Goal: Task Accomplishment & Management: Manage account settings

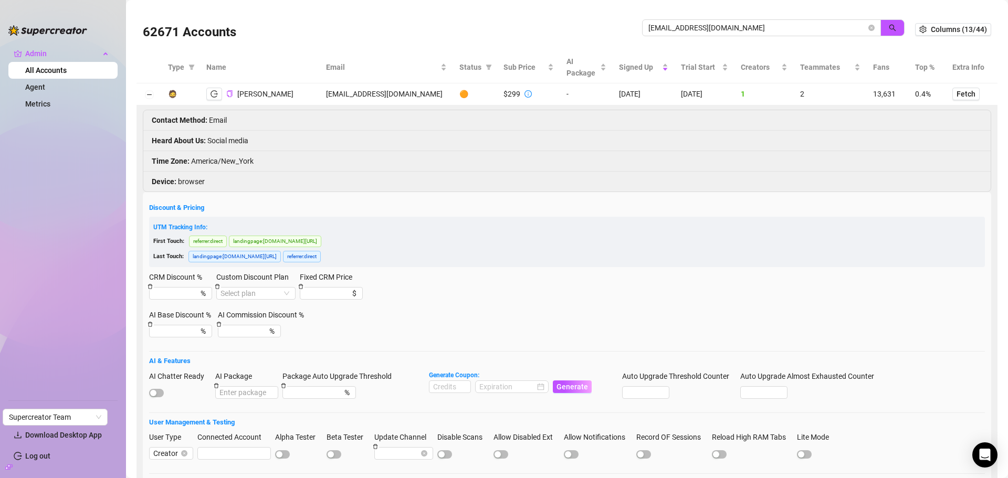
click at [570, 16] on div "62671 Accounts cerebralslutlex@gmail.com" at bounding box center [529, 30] width 772 height 36
click at [881, 26] on button "button" at bounding box center [893, 27] width 24 height 17
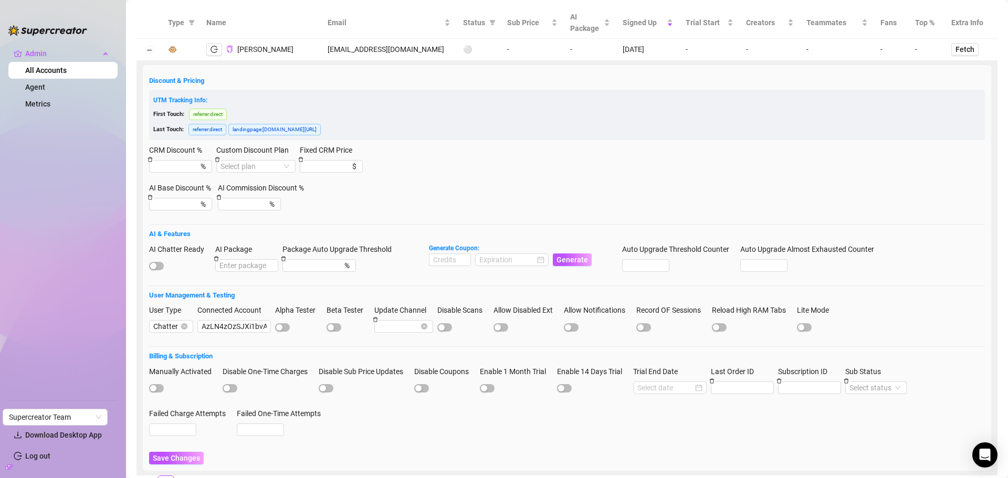
scroll to position [90, 0]
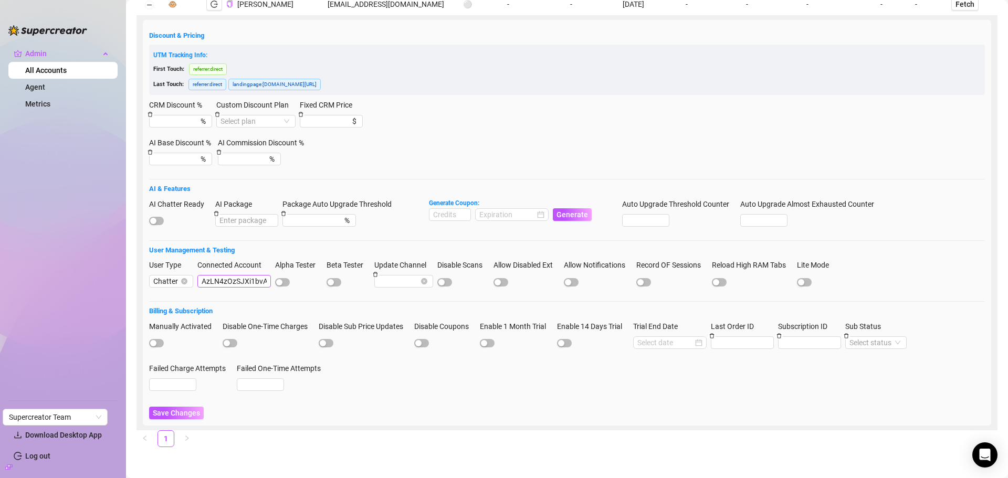
drag, startPoint x: 229, startPoint y: 273, endPoint x: 224, endPoint y: 279, distance: 7.8
click at [228, 274] on div "Connected Account" at bounding box center [234, 267] width 74 height 16
click at [221, 281] on input "AzLN4zOzSJXi1bvAieLLzX33eG72" at bounding box center [234, 281] width 74 height 13
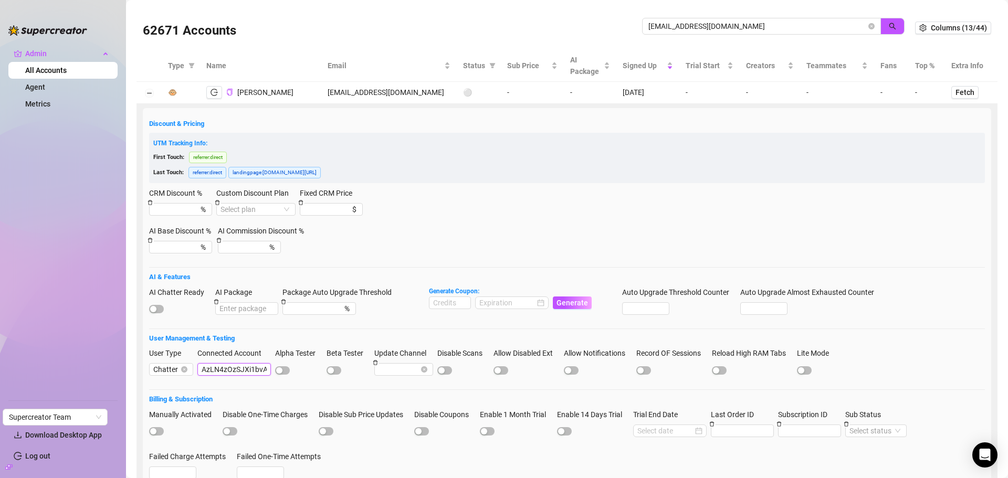
scroll to position [0, 0]
drag, startPoint x: 742, startPoint y: 26, endPoint x: 599, endPoint y: 9, distance: 143.8
click at [599, 9] on div "62671 Accounts luchoprocrak@gmail.com Columns (13/44)" at bounding box center [567, 29] width 861 height 44
paste input "nonome.yo"
click at [889, 24] on icon "search" at bounding box center [892, 27] width 7 height 7
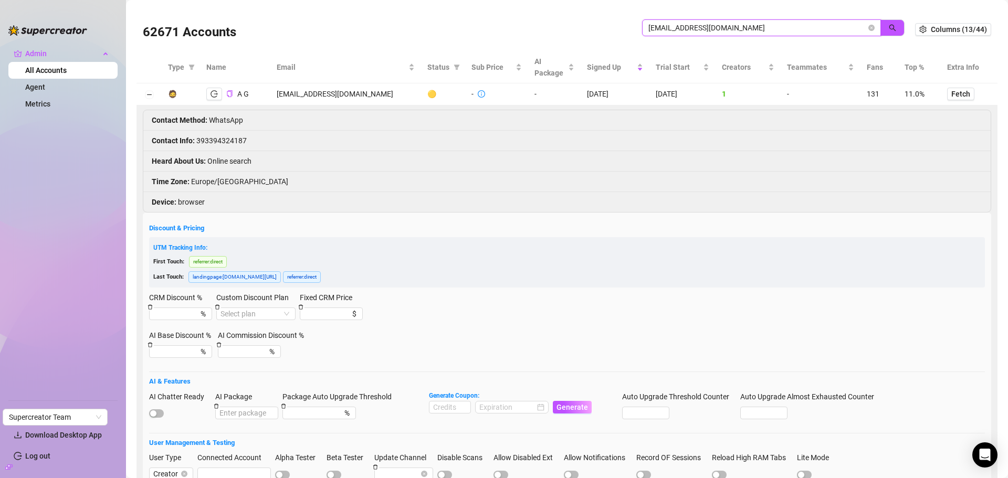
type input "[EMAIL_ADDRESS][DOMAIN_NAME]"
click at [220, 98] on button "button" at bounding box center [214, 94] width 16 height 13
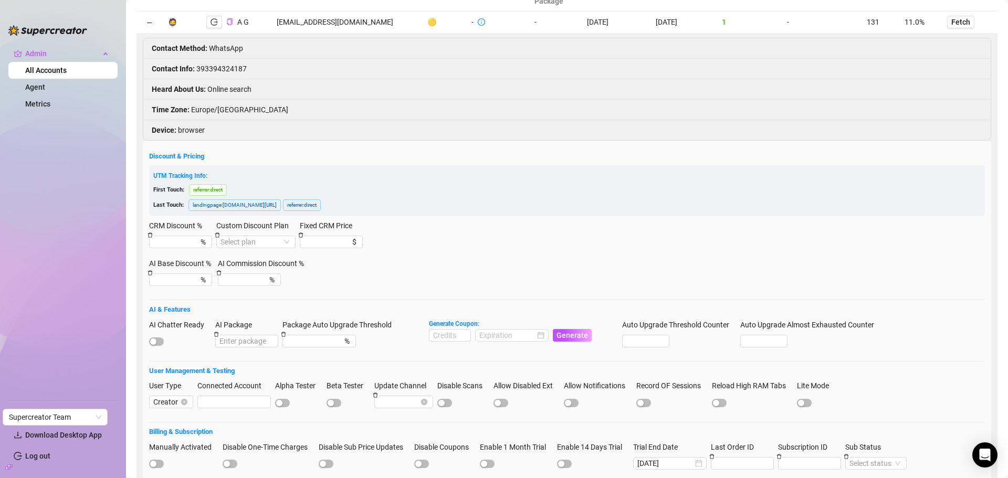
scroll to position [193, 0]
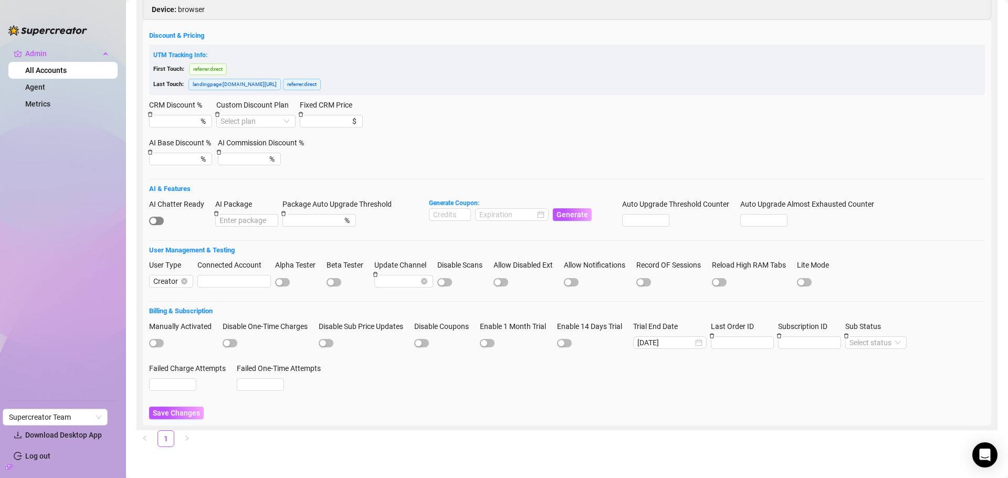
click at [157, 218] on span "button" at bounding box center [156, 221] width 15 height 8
click at [442, 218] on input at bounding box center [450, 215] width 41 height 12
type input "1000"
click at [509, 212] on input at bounding box center [507, 215] width 56 height 12
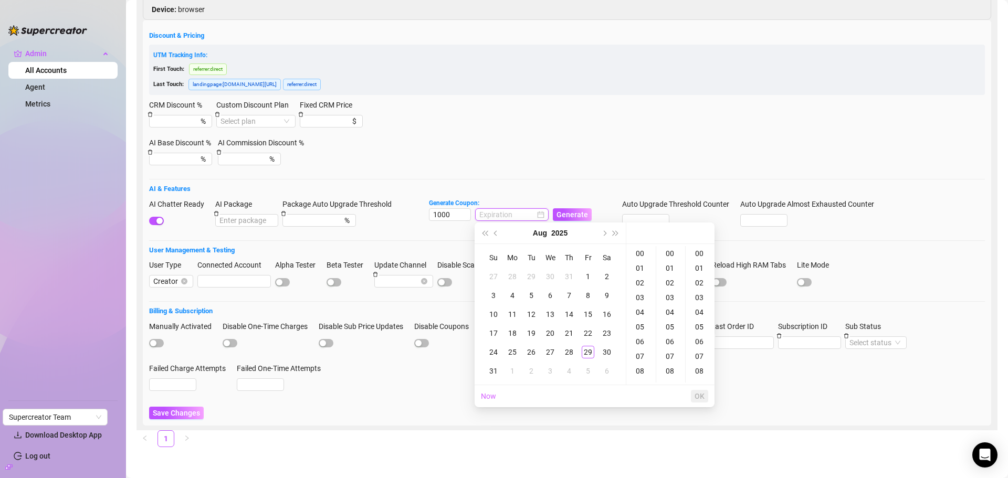
type input "2025-08-01 00:00:00"
click at [605, 237] on button "Next month (PageDown)" at bounding box center [604, 233] width 12 height 21
click at [517, 355] on div "29" at bounding box center [512, 352] width 13 height 13
type input "2025-09-29 00:00:00"
click at [702, 393] on span "OK" at bounding box center [700, 396] width 10 height 8
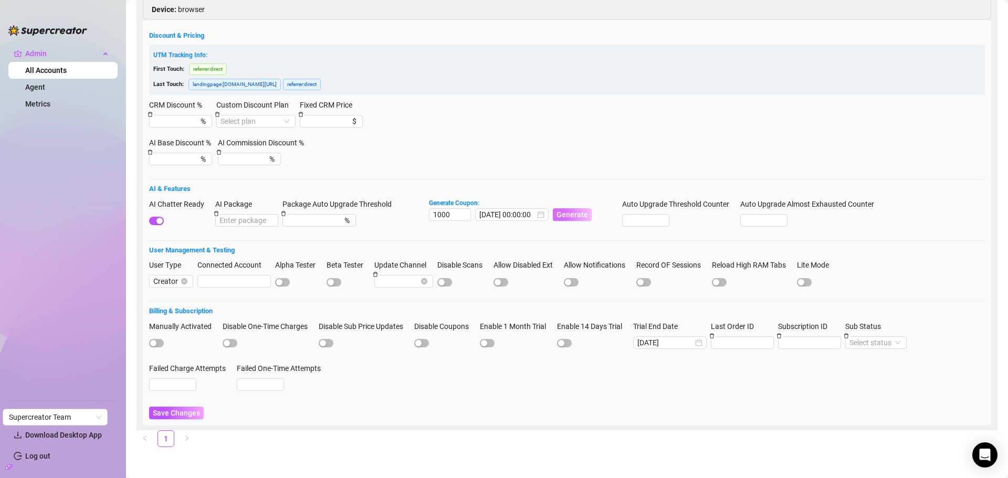
click at [580, 216] on span "Generate" at bounding box center [573, 215] width 32 height 8
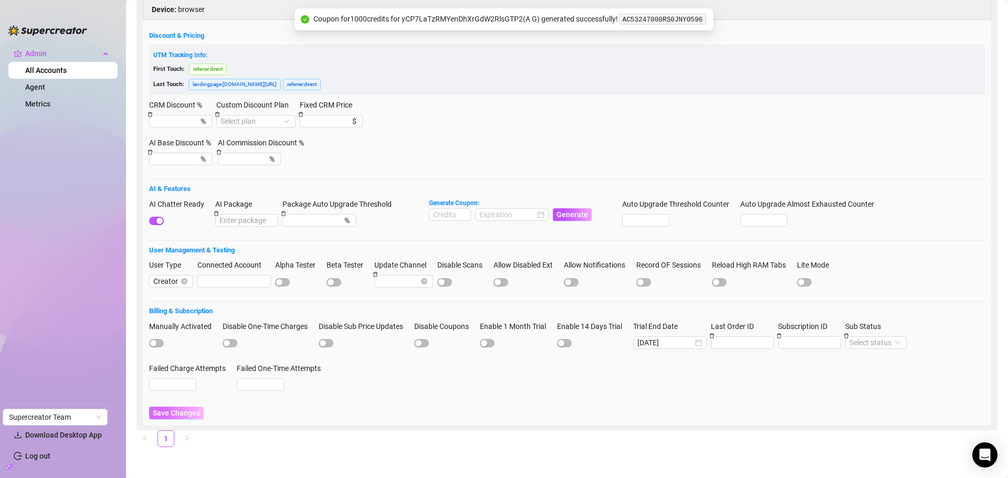
click at [176, 416] on span "Save Changes" at bounding box center [176, 413] width 47 height 8
drag, startPoint x: 702, startPoint y: 16, endPoint x: 621, endPoint y: 22, distance: 81.1
click at [621, 22] on span "AC53247000RS0JNYO596" at bounding box center [662, 18] width 89 height 9
copy code "AC53247000RS0JNYO596"
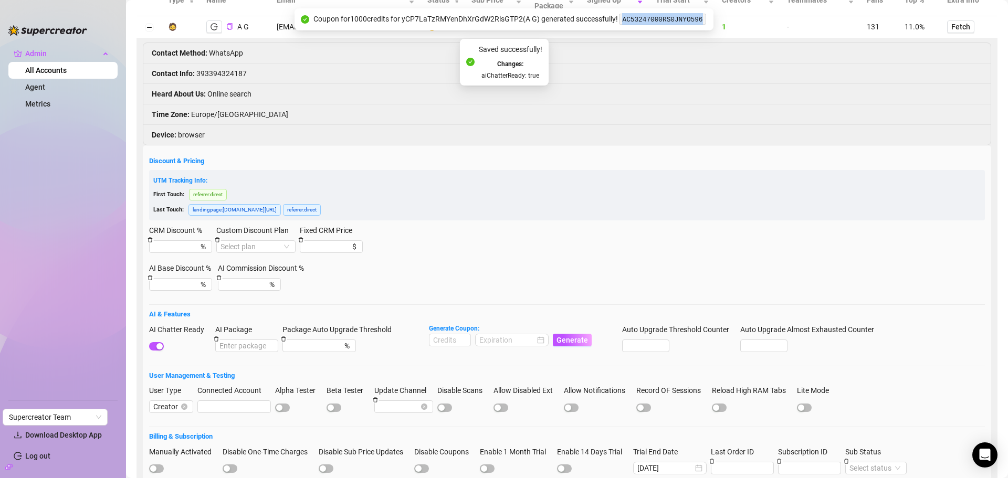
scroll to position [0, 0]
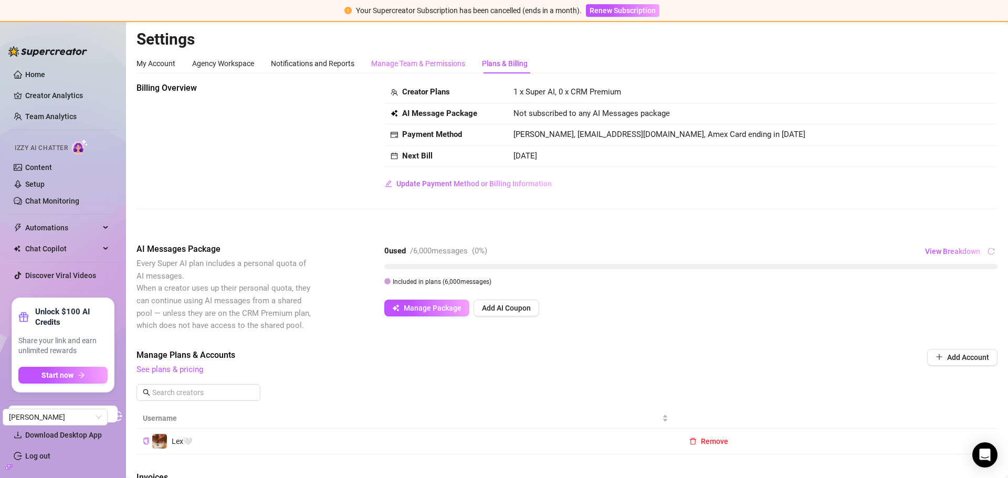
click at [387, 56] on div "Manage Team & Permissions" at bounding box center [418, 64] width 94 height 20
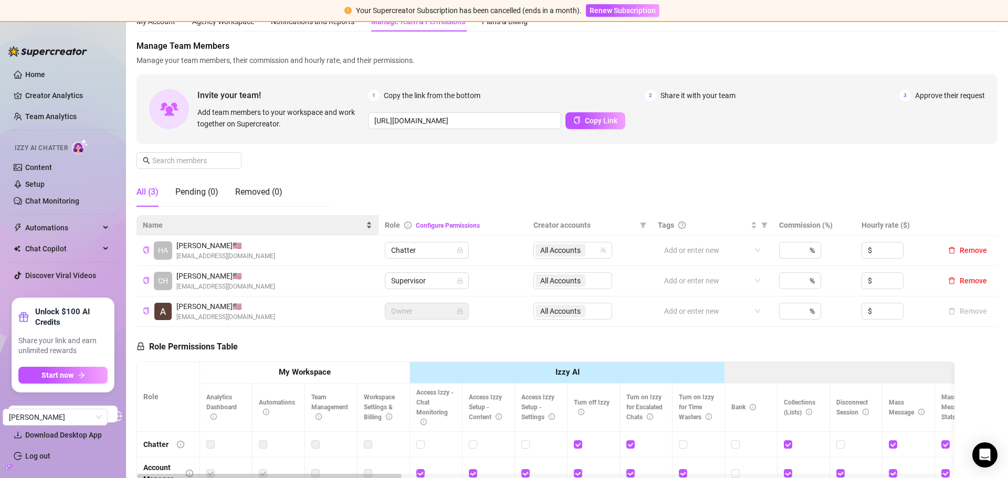
scroll to position [53, 0]
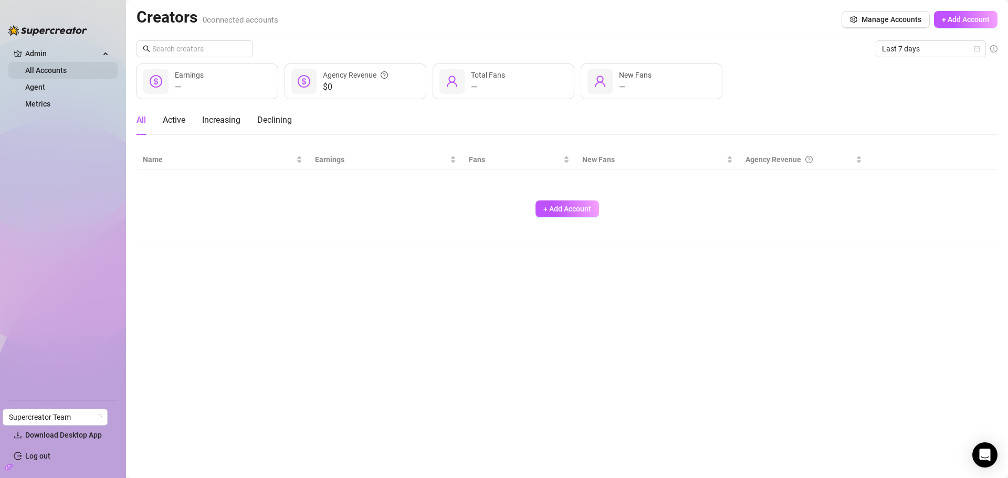
click at [67, 74] on link "All Accounts" at bounding box center [45, 70] width 41 height 8
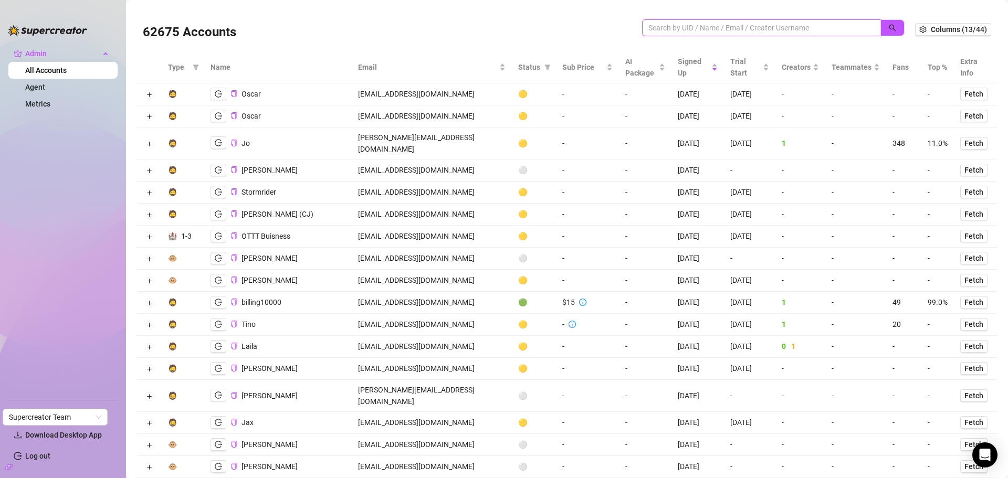
click at [690, 28] on input "search" at bounding box center [758, 28] width 218 height 12
paste input "AzLN4zOzSJXi1bvAieLLzX33eG72"
click at [890, 21] on button "button" at bounding box center [893, 27] width 24 height 17
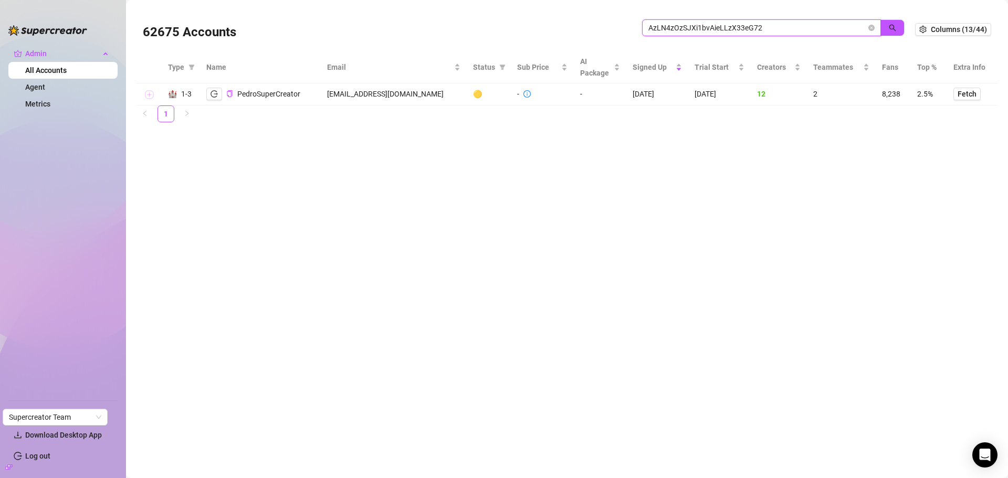
type input "AzLN4zOzSJXi1bvAieLLzX33eG72"
click at [146, 92] on button "Expand row" at bounding box center [149, 95] width 8 height 8
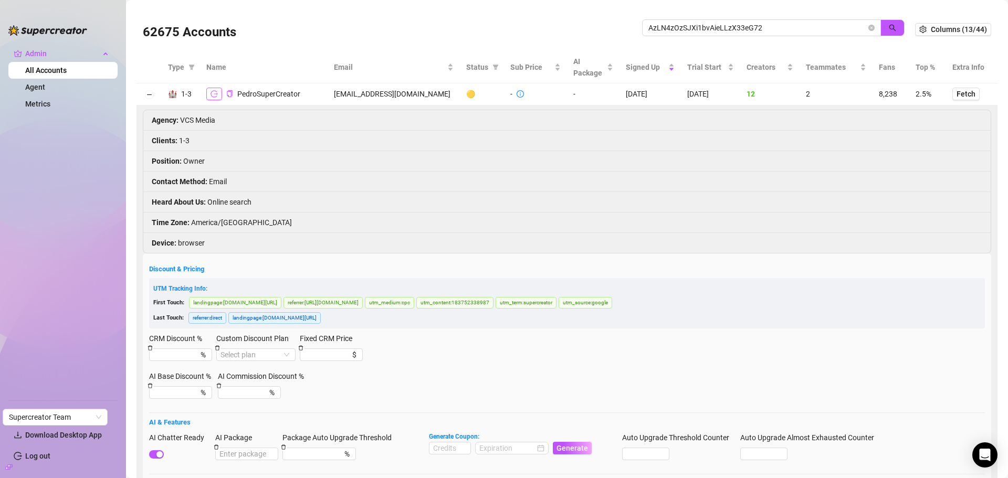
click at [207, 94] on button "button" at bounding box center [214, 94] width 16 height 13
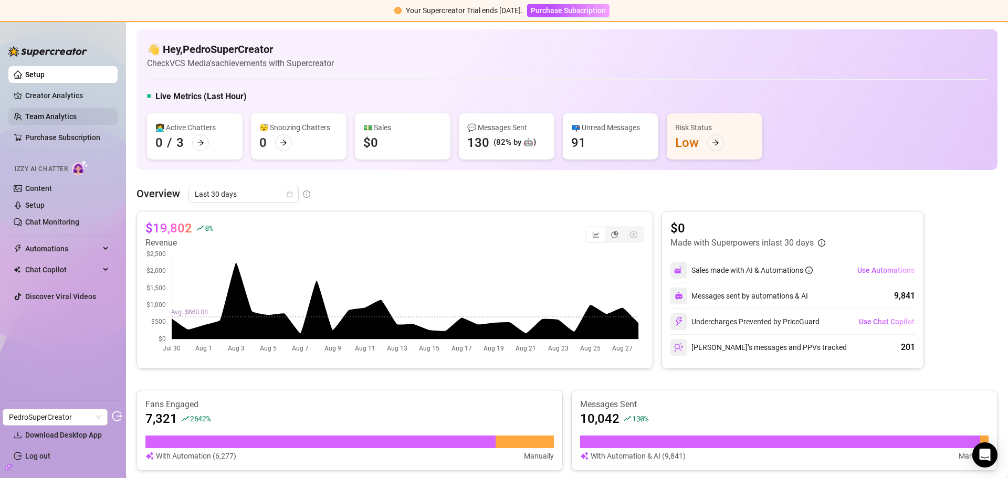
click at [77, 118] on link "Team Analytics" at bounding box center [50, 116] width 51 height 8
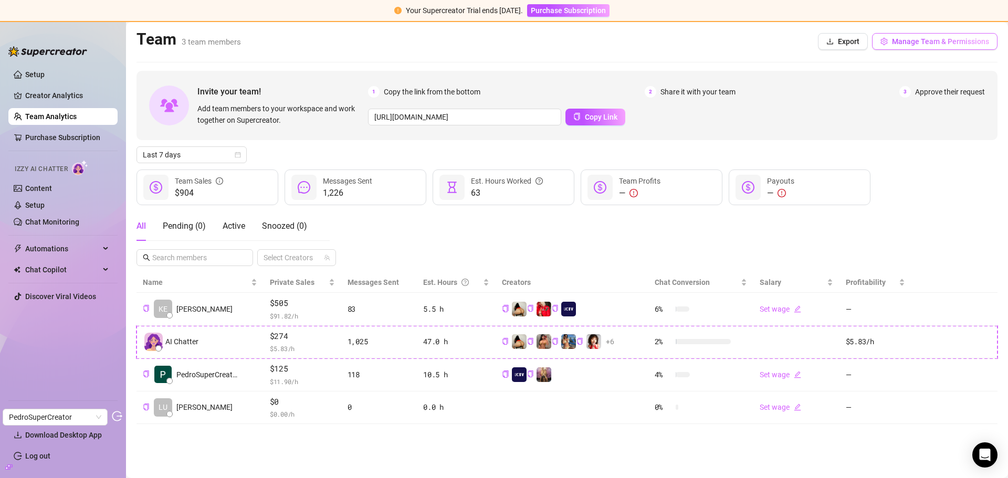
click at [943, 48] on button "Manage Team & Permissions" at bounding box center [934, 41] width 125 height 17
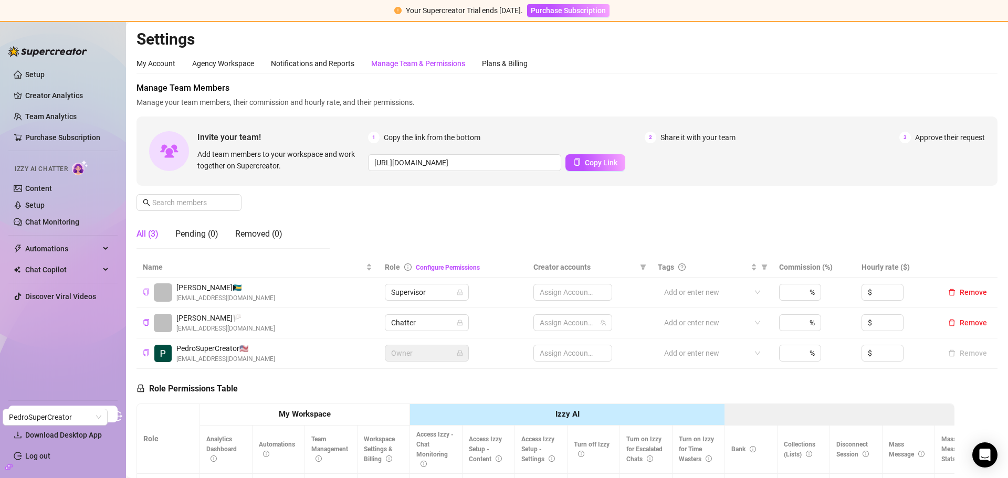
click at [421, 61] on div "Manage Team & Permissions" at bounding box center [418, 64] width 94 height 12
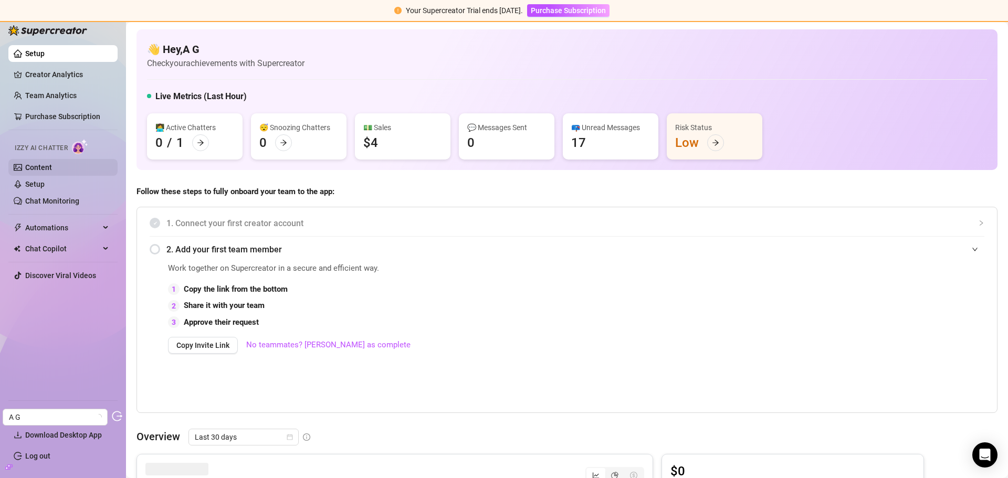
click at [38, 163] on link "Content" at bounding box center [38, 167] width 27 height 8
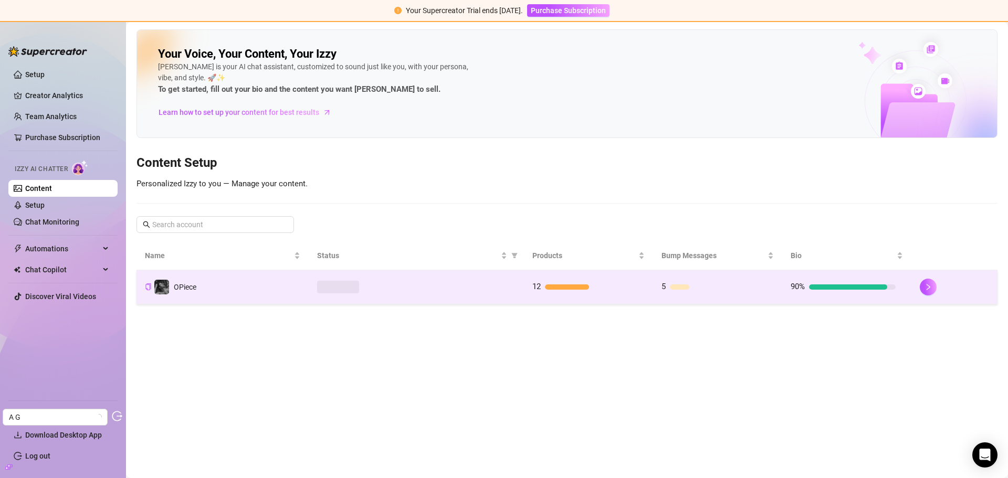
click at [475, 292] on div at bounding box center [416, 287] width 198 height 13
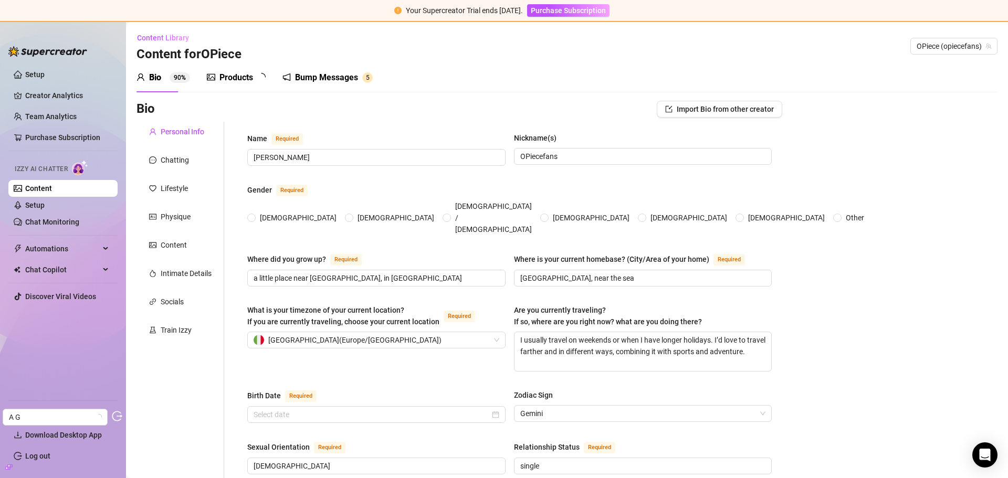
radio input "true"
type input "[DATE]"
click at [268, 78] on span "2" at bounding box center [267, 77] width 4 height 7
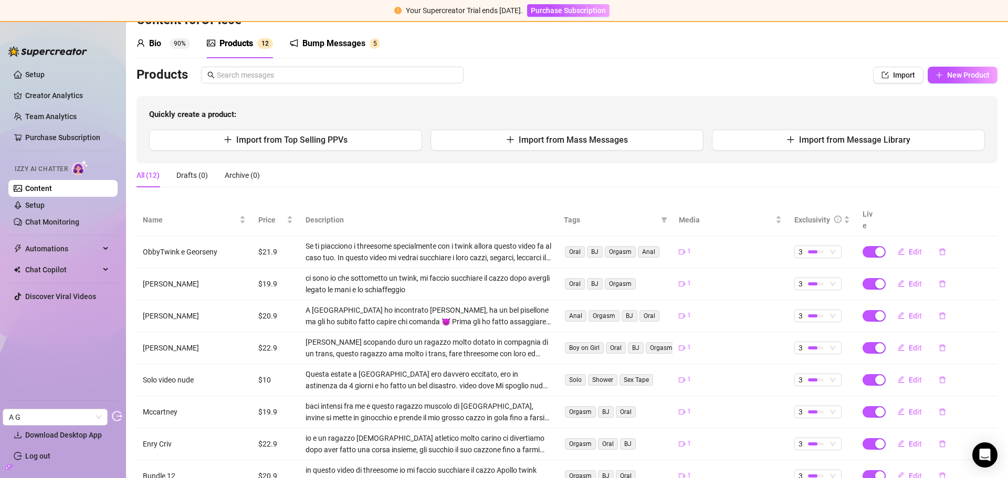
scroll to position [53, 0]
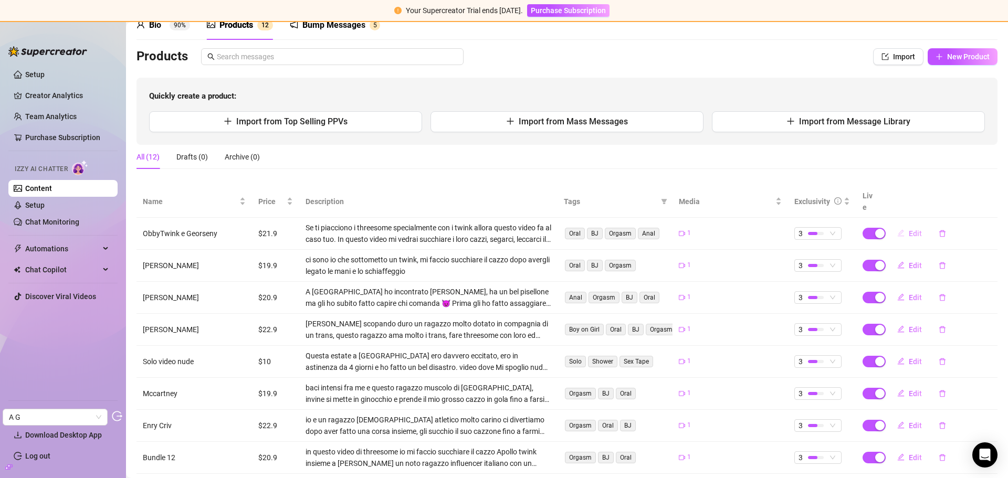
click at [897, 229] on icon "edit" at bounding box center [900, 232] width 7 height 7
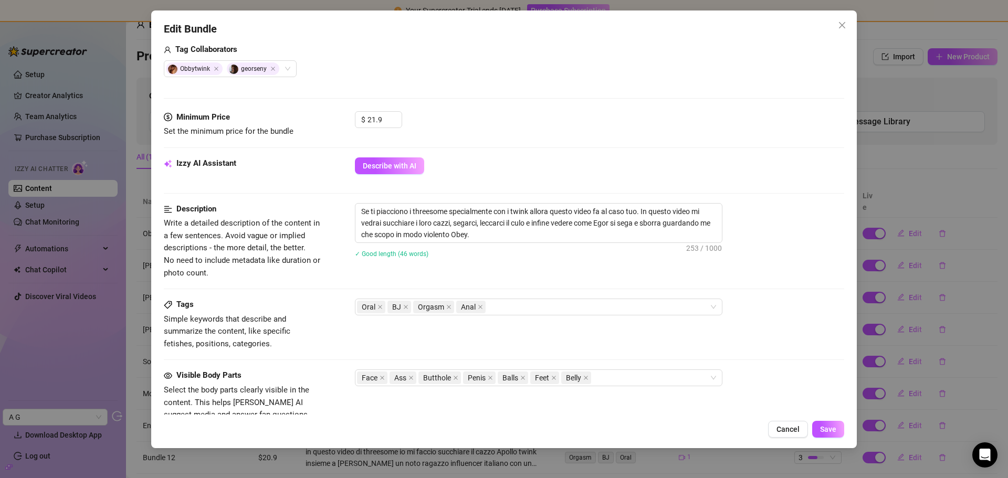
scroll to position [368, 0]
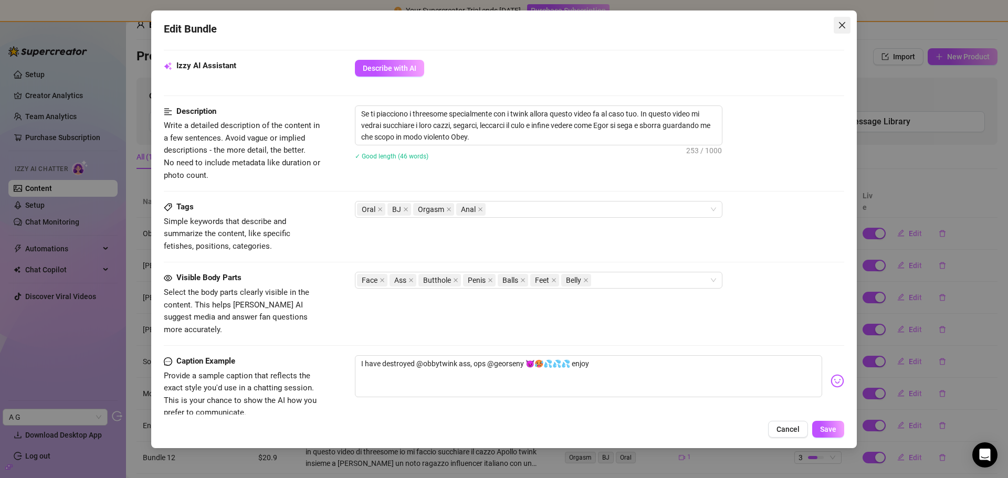
click at [846, 27] on span "Close" at bounding box center [842, 25] width 17 height 8
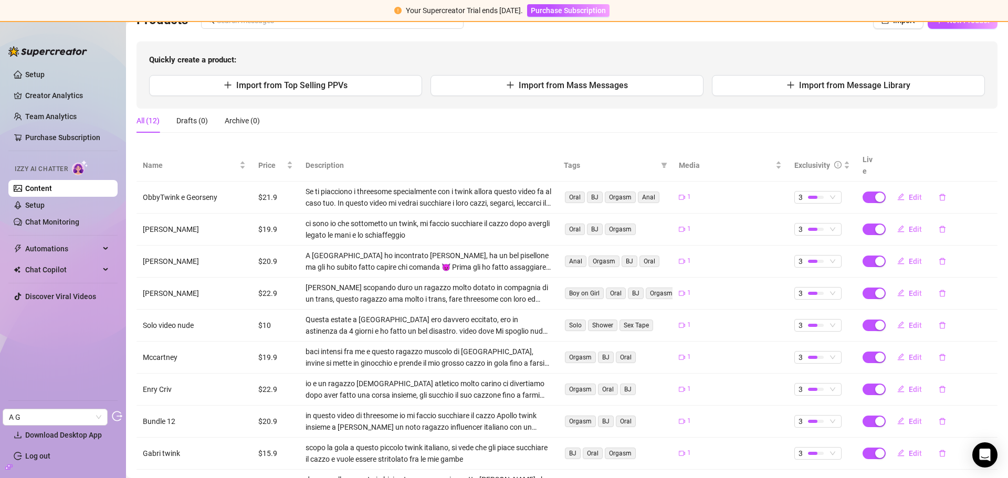
scroll to position [162, 0]
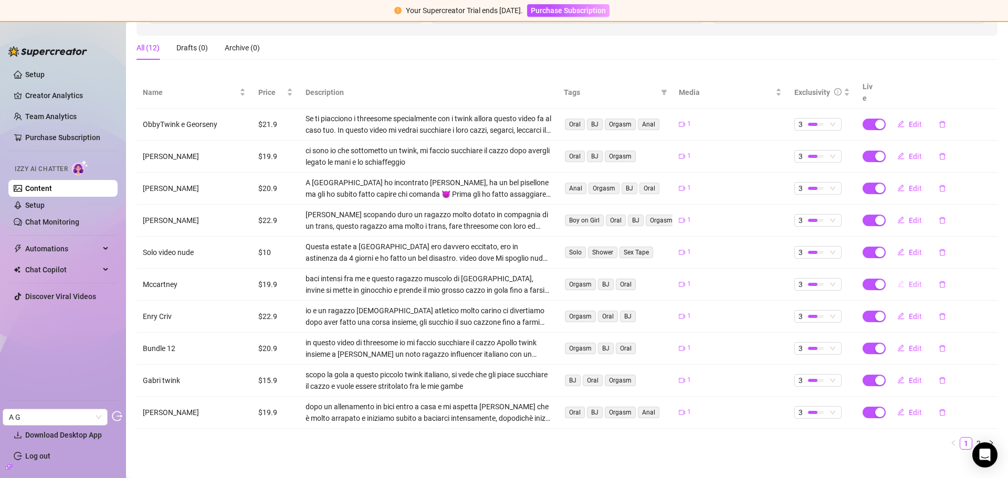
click at [909, 280] on span "Edit" at bounding box center [915, 284] width 13 height 8
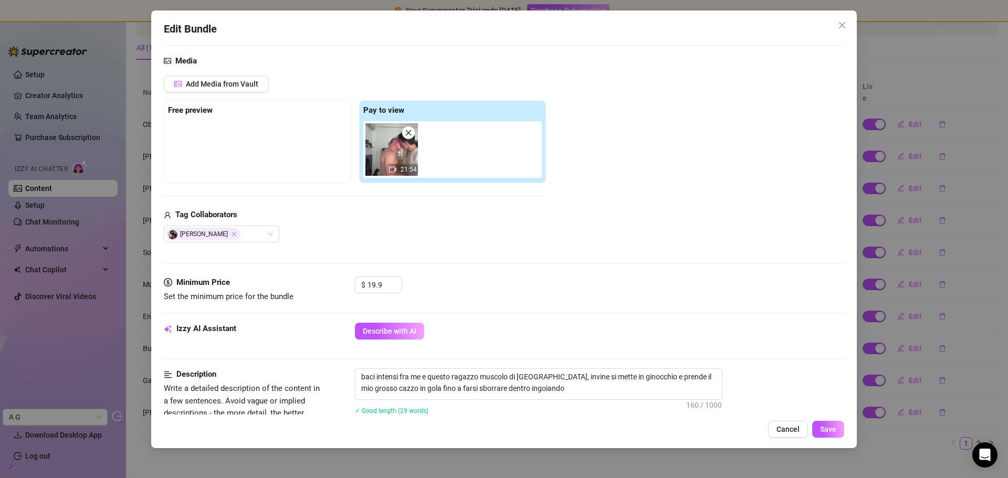
scroll to position [105, 0]
click at [841, 26] on icon "close" at bounding box center [842, 25] width 8 height 8
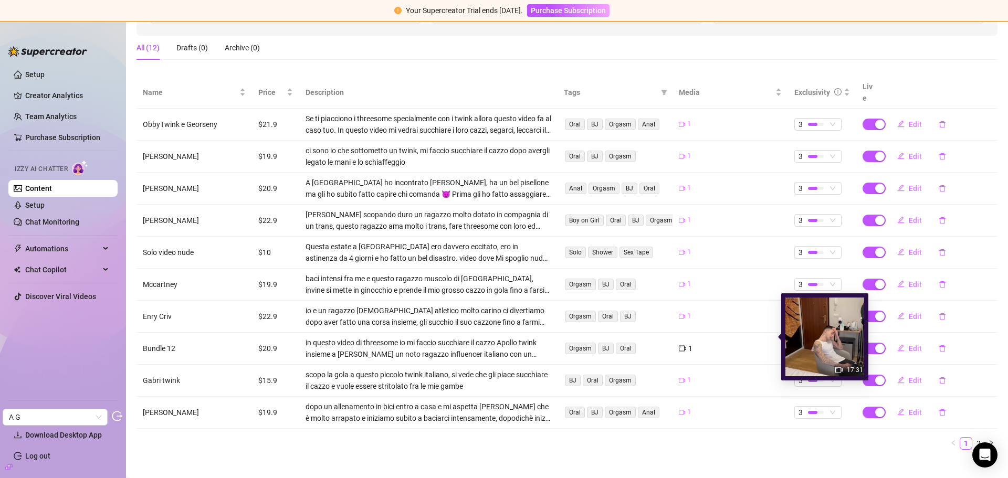
click at [802, 334] on img at bounding box center [825, 337] width 79 height 79
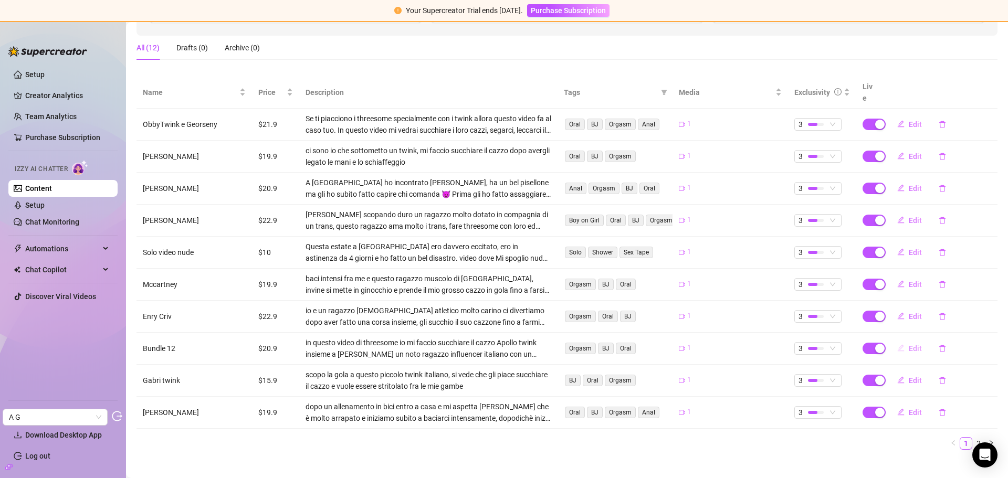
click at [911, 344] on span "Edit" at bounding box center [915, 348] width 13 height 8
type textarea "HO FATTO IL MIO PRIMO CASTING PORNO 👅 [DATE] è stata testata la mia porcaggine …"
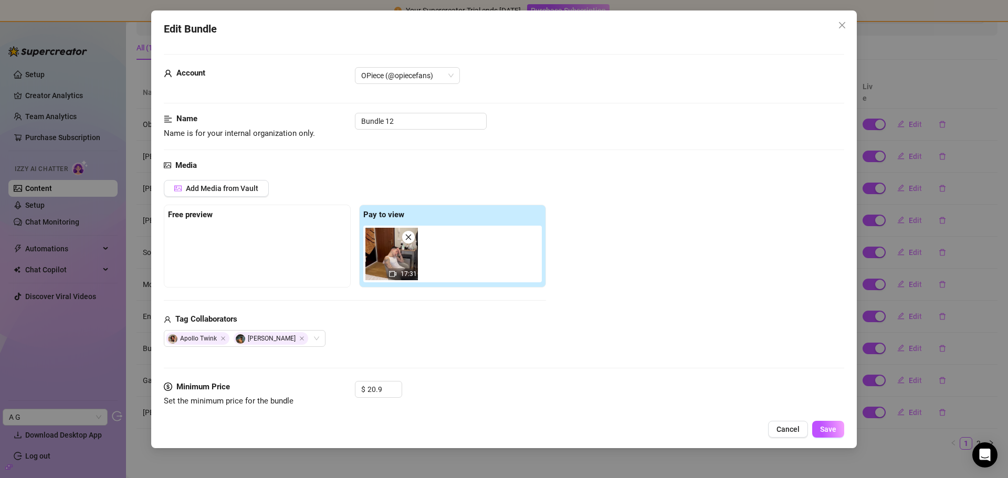
drag, startPoint x: 392, startPoint y: 259, endPoint x: 732, endPoint y: 157, distance: 354.7
click at [698, 170] on div "Media" at bounding box center [504, 166] width 681 height 13
click at [841, 23] on icon "close" at bounding box center [842, 25] width 8 height 8
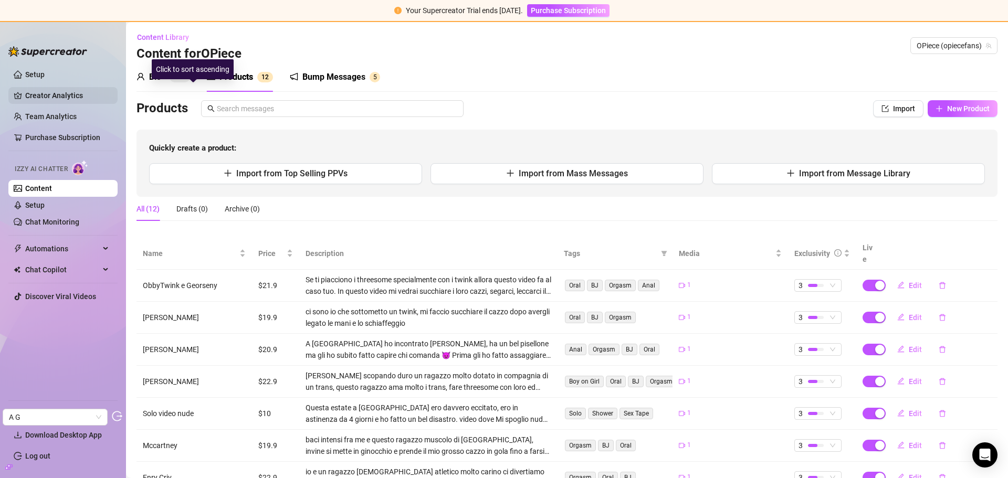
scroll to position [0, 0]
click at [58, 112] on link "Team Analytics" at bounding box center [50, 116] width 51 height 8
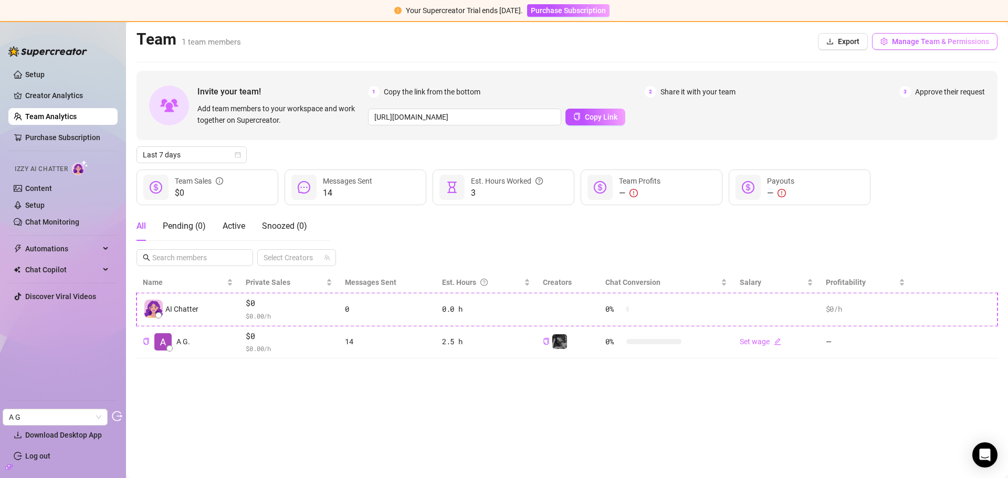
click at [932, 41] on span "Manage Team & Permissions" at bounding box center [940, 41] width 97 height 8
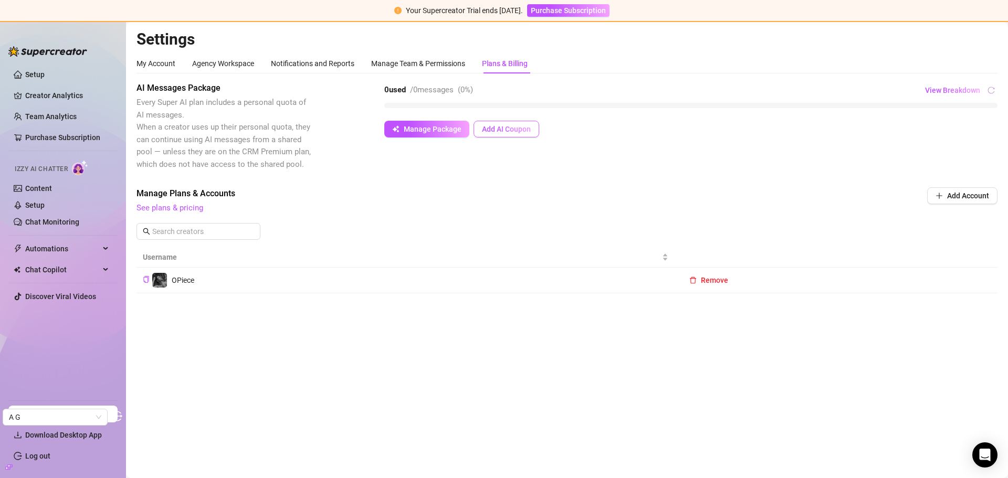
click at [504, 131] on span "Add AI Coupon" at bounding box center [506, 129] width 49 height 8
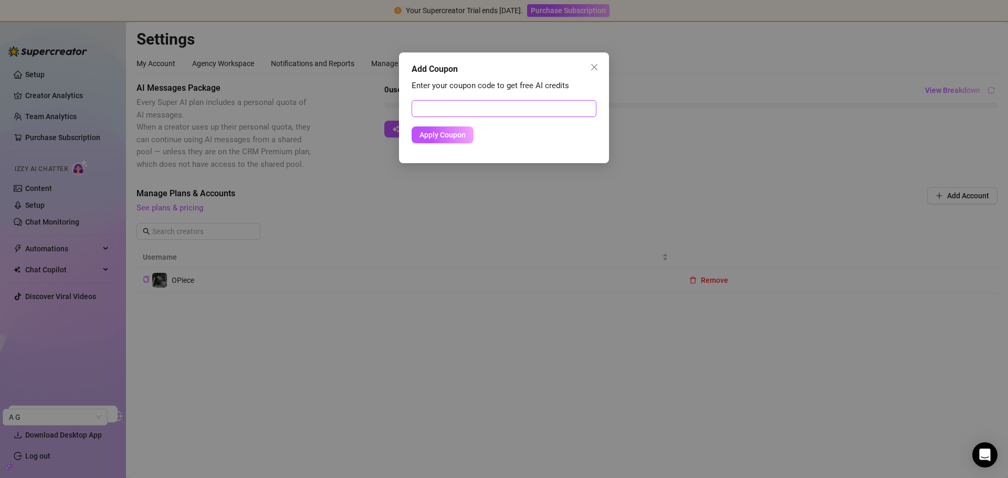
click at [445, 110] on input "text" at bounding box center [504, 108] width 185 height 17
paste input "AC53247000RS0JNYO596"
type input "AC53247000RS0JNYO596"
click at [444, 132] on span "Apply Coupon" at bounding box center [443, 135] width 46 height 8
